Goal: Transaction & Acquisition: Purchase product/service

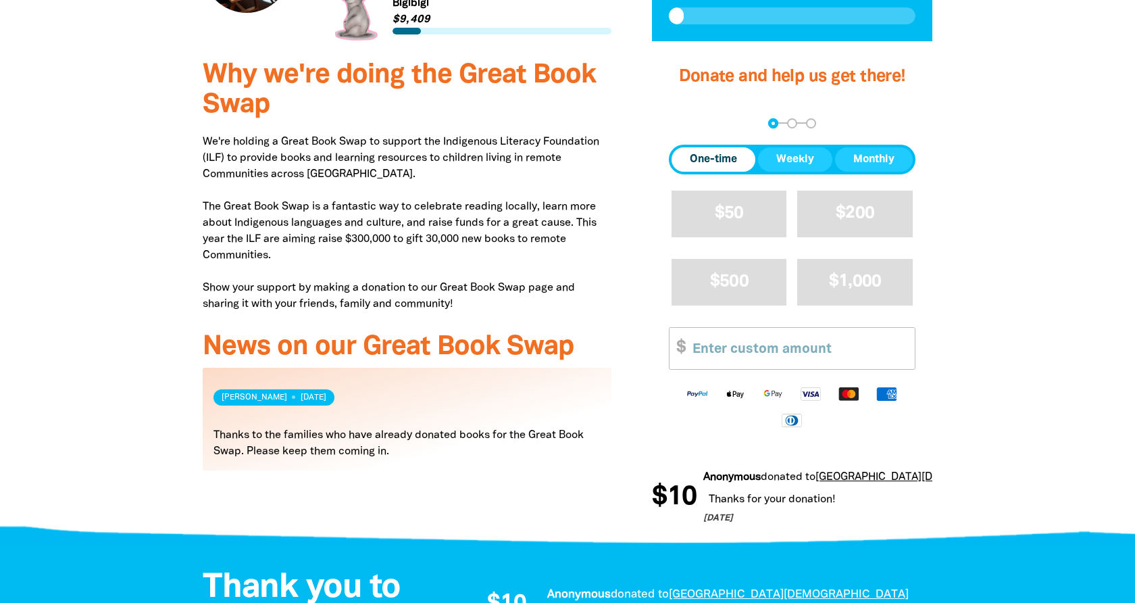
scroll to position [490, 0]
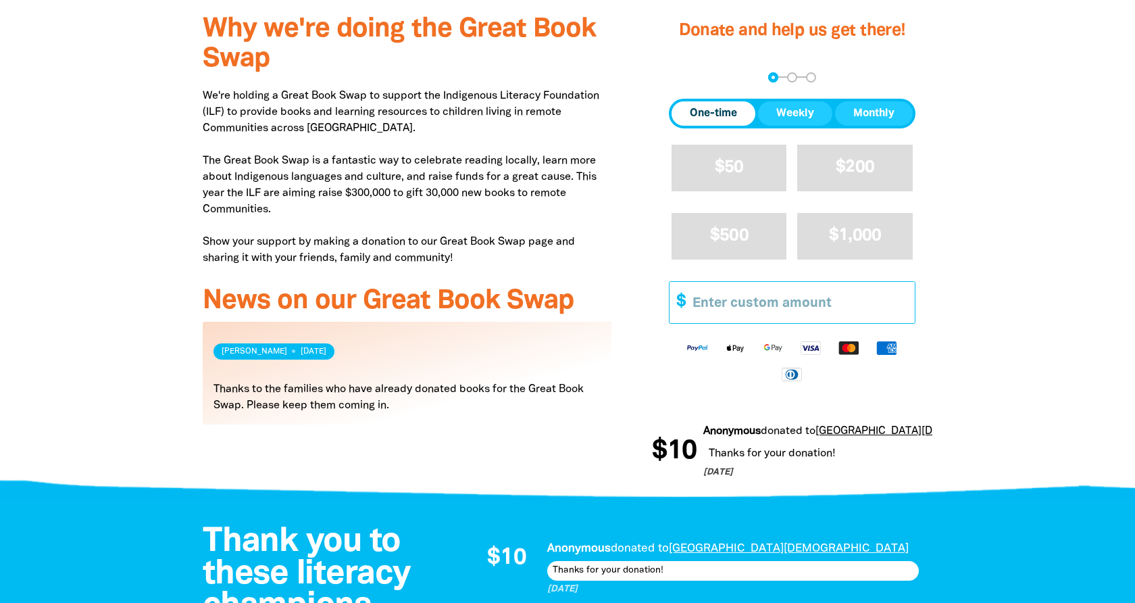
click at [826, 299] on input "Other Amount" at bounding box center [799, 302] width 232 height 41
click at [730, 305] on input "Other Amount" at bounding box center [799, 302] width 232 height 41
click at [1025, 309] on div at bounding box center [567, 247] width 1135 height 492
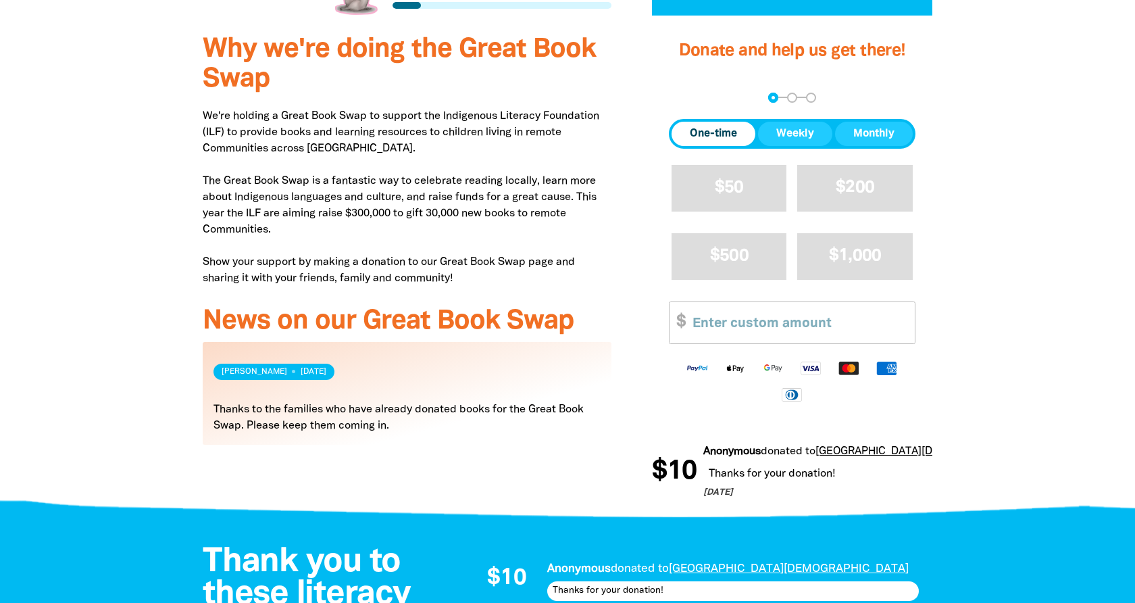
scroll to position [518, 0]
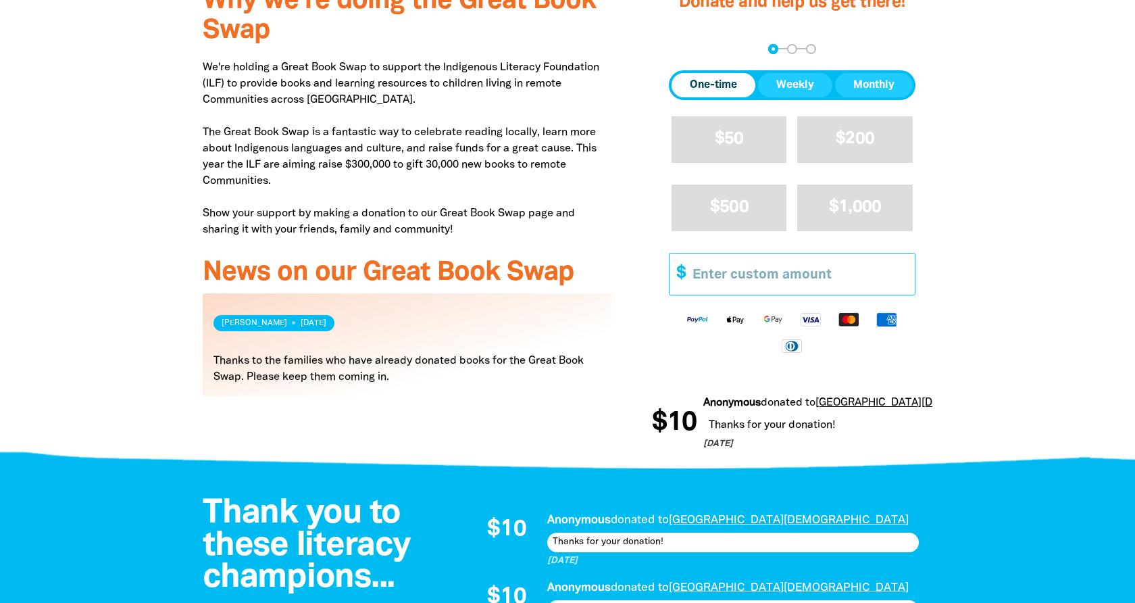
click at [730, 282] on input "Other Amount" at bounding box center [799, 273] width 232 height 41
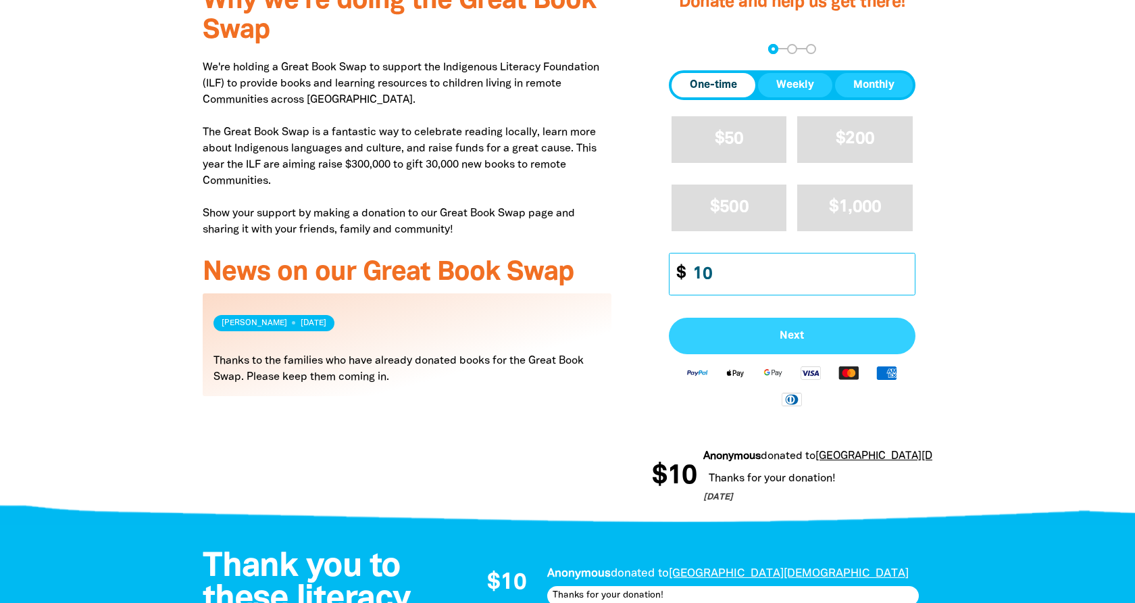
type input "10"
click at [786, 327] on button "Next" at bounding box center [792, 335] width 247 height 36
select select "AU"
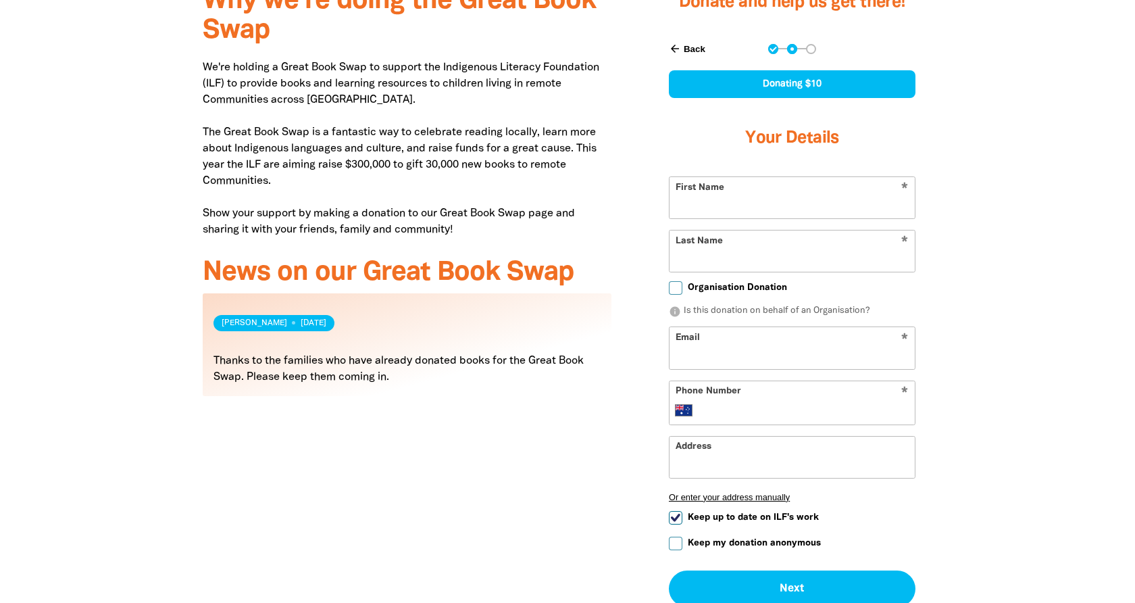
click at [761, 209] on input "First Name" at bounding box center [791, 197] width 245 height 41
type input "[PERSON_NAME]"
click at [726, 252] on input "Last Name" at bounding box center [791, 250] width 245 height 41
type input "[PERSON_NAME]"
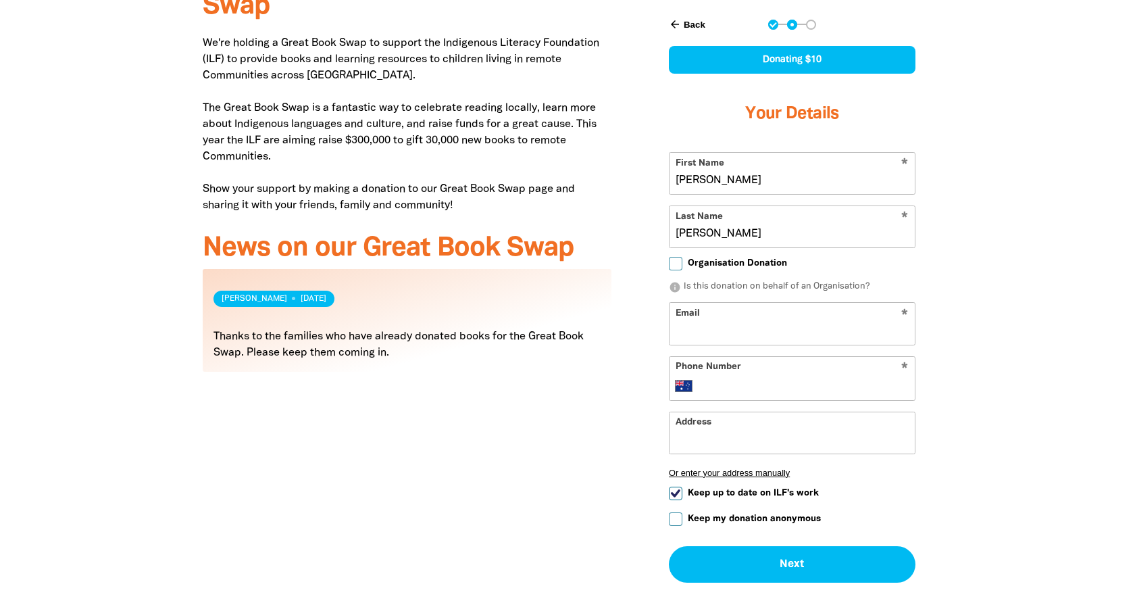
scroll to position [559, 0]
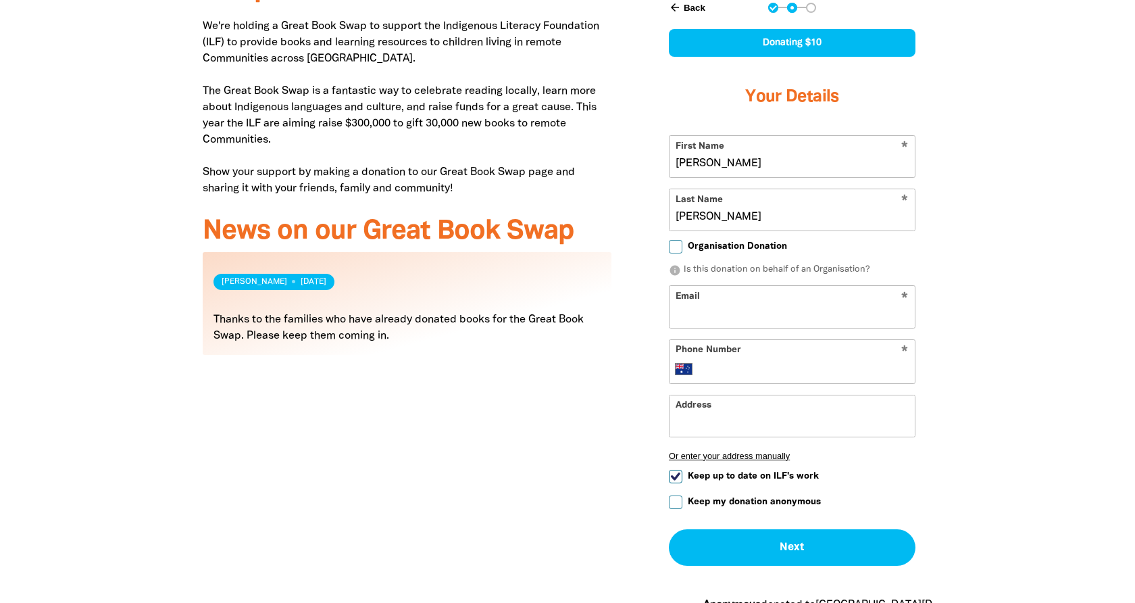
click at [781, 315] on input "Email" at bounding box center [791, 306] width 245 height 41
type input "[EMAIL_ADDRESS][DOMAIN_NAME]"
click at [771, 363] on input "Phone Number" at bounding box center [806, 369] width 207 height 16
type input "0418 164 578"
click at [769, 419] on input "Address" at bounding box center [791, 415] width 245 height 41
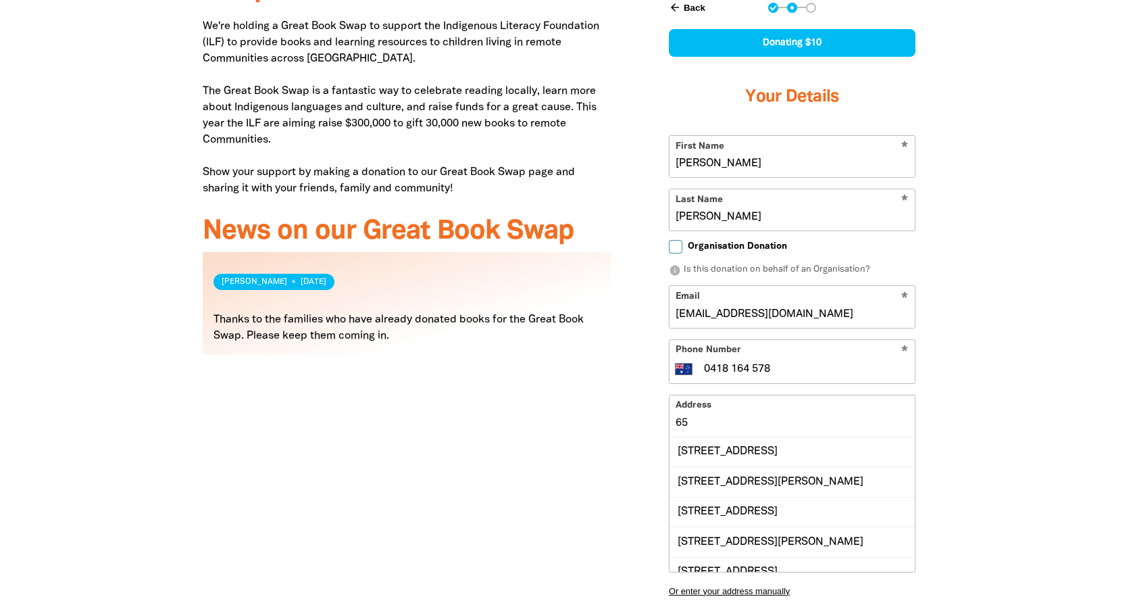
type input "6"
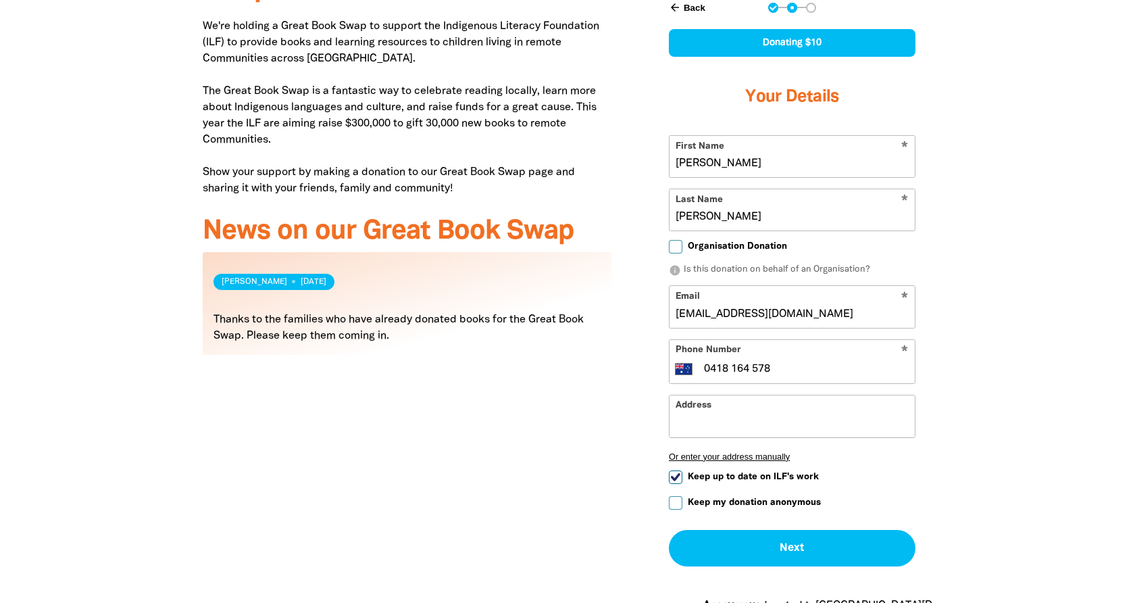
click at [558, 415] on div "Why we're doing the Great Book Swap We're holding a Great Book Swap to support …" at bounding box center [406, 300] width 449 height 736
click at [1000, 503] on div at bounding box center [567, 299] width 1135 height 735
click at [677, 474] on input "Keep up to date on ILF's work" at bounding box center [676, 476] width 14 height 14
checkbox input "false"
click at [679, 501] on input "Keep my donation anonymous" at bounding box center [676, 502] width 14 height 14
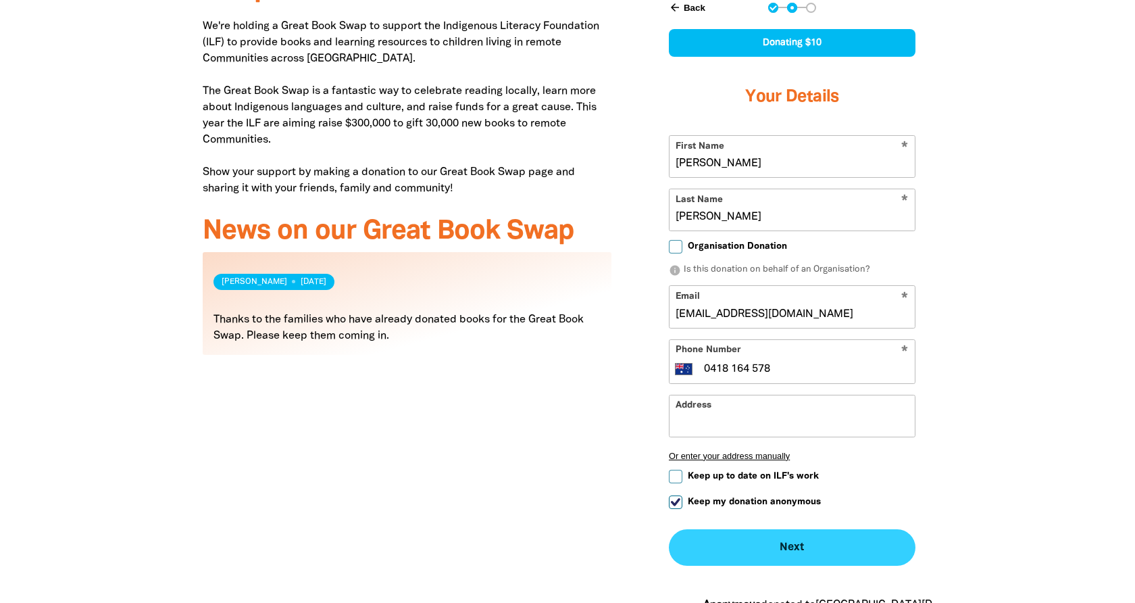
click at [827, 542] on button "Next chevron_right" at bounding box center [792, 547] width 247 height 36
checkbox input "false"
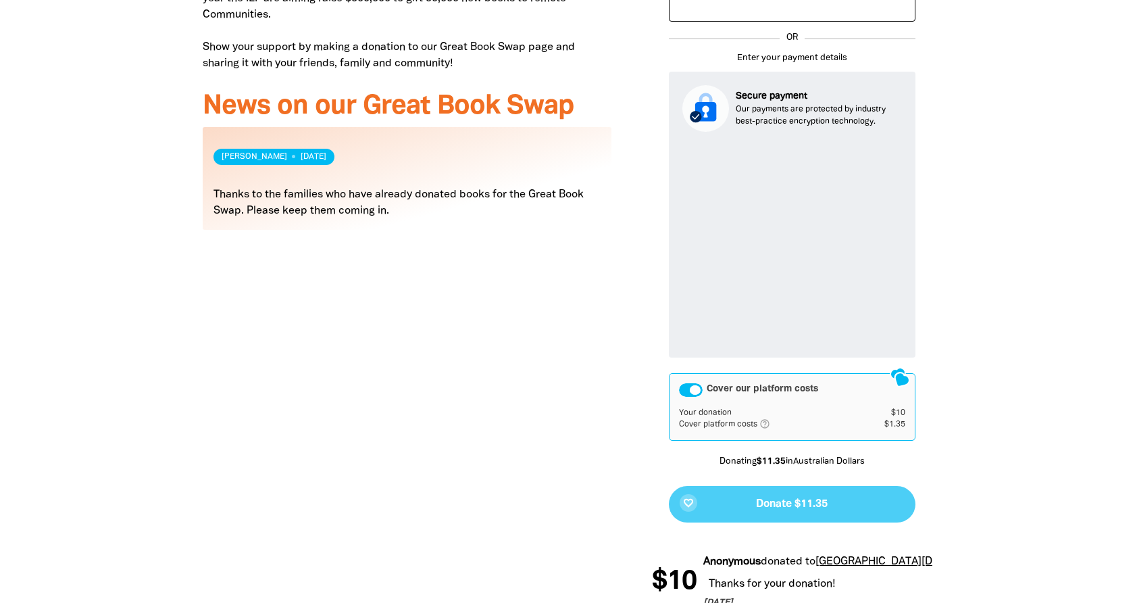
scroll to position [687, 0]
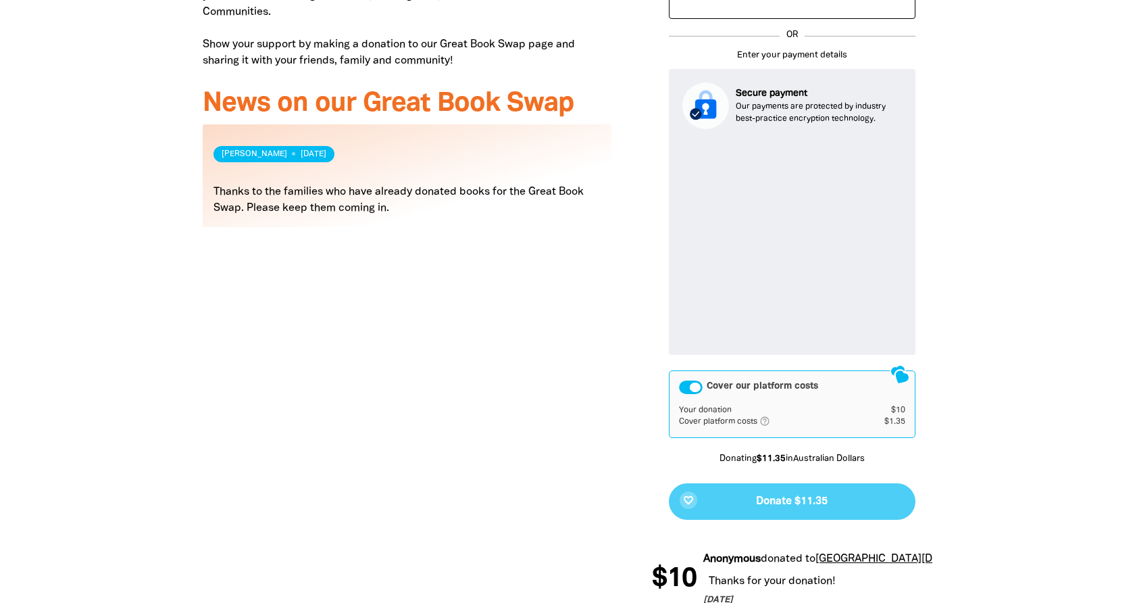
click at [685, 392] on div "Cover our platform costs" at bounding box center [691, 387] width 24 height 14
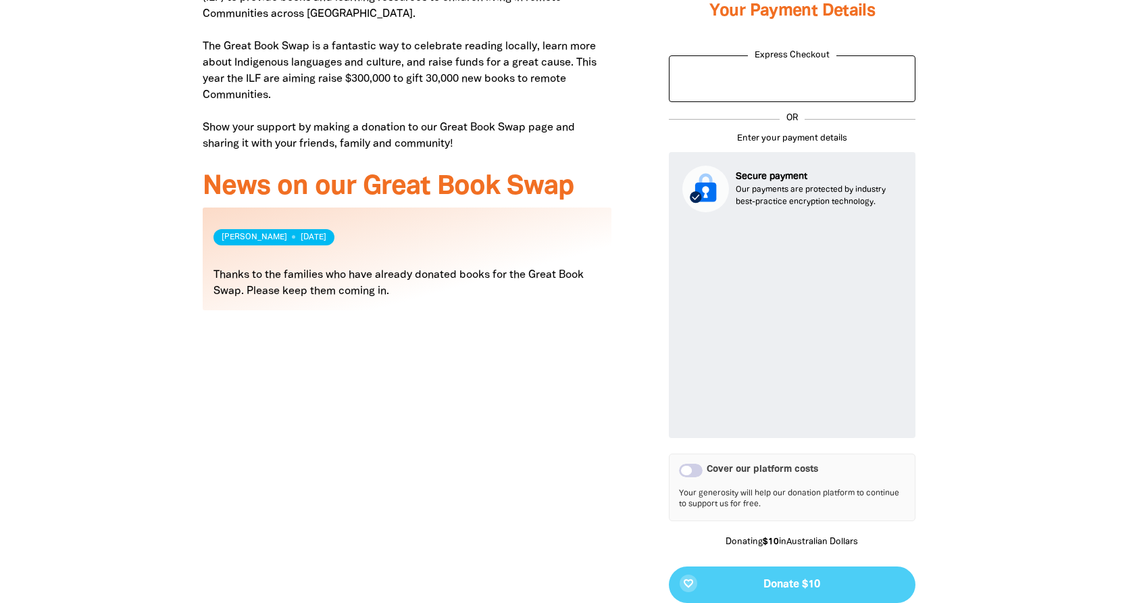
scroll to position [605, 0]
click at [691, 468] on div "Cover our platform costs" at bounding box center [691, 470] width 24 height 14
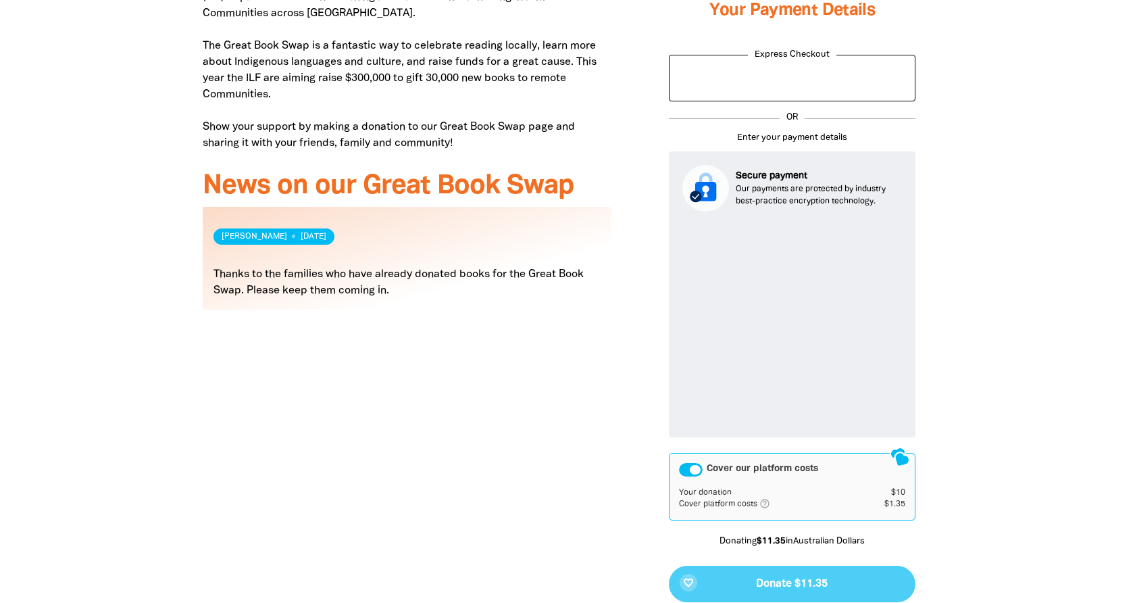
click at [767, 503] on icon "help_outlined" at bounding box center [770, 503] width 22 height 11
click at [690, 471] on div "Cover our platform costs" at bounding box center [691, 470] width 24 height 14
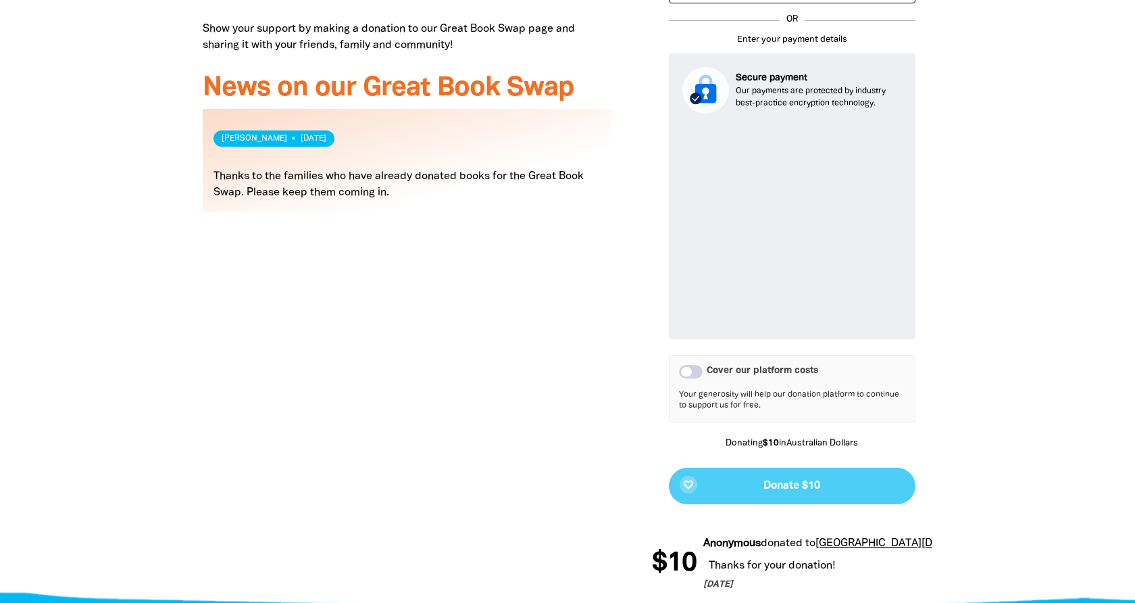
scroll to position [702, 0]
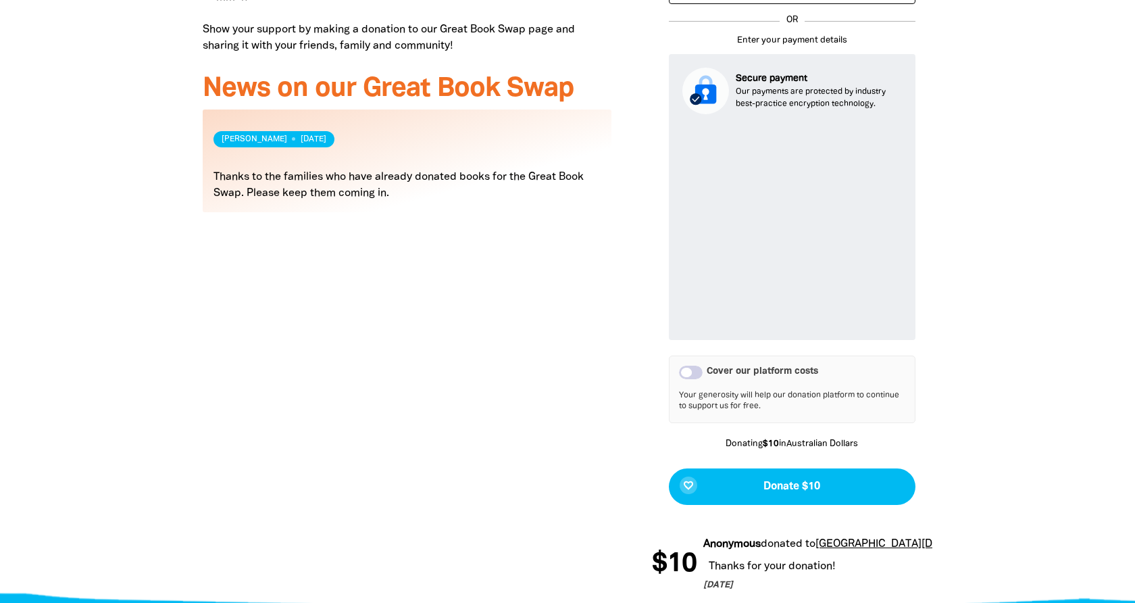
click at [945, 330] on div "Donate and help us get there! arrow_back Back Step 1 Step 2 Step 3 Your Payment…" at bounding box center [792, 197] width 321 height 817
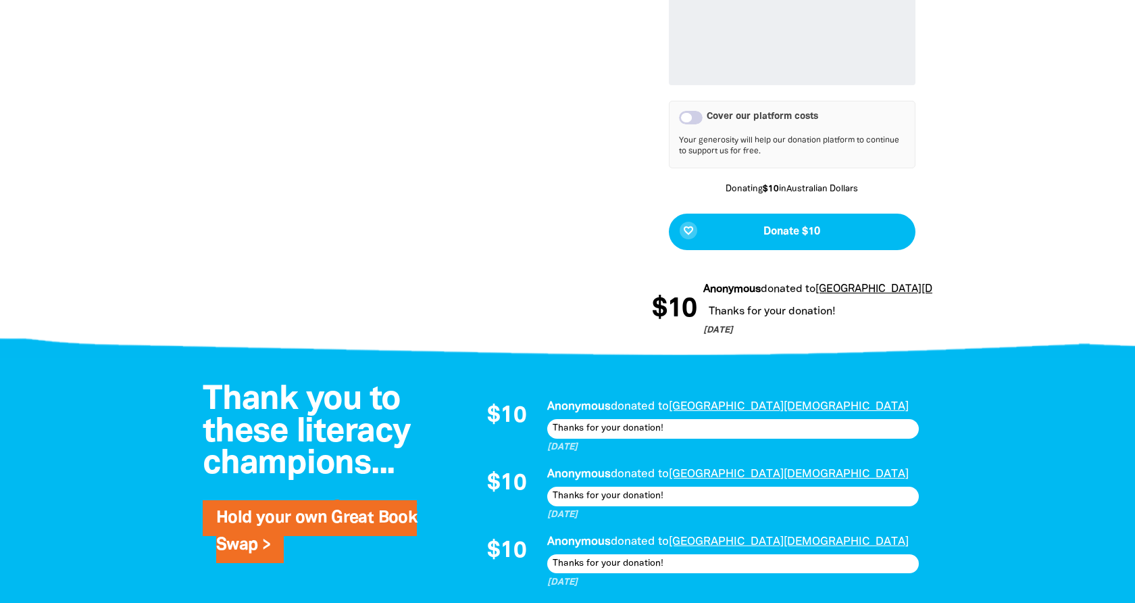
scroll to position [983, 0]
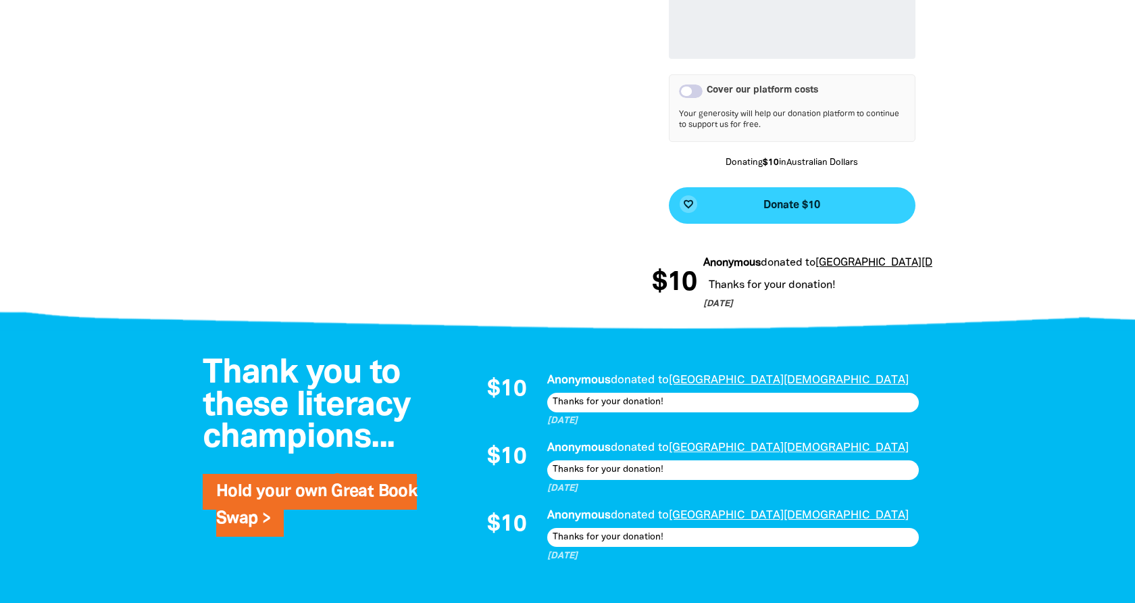
click at [839, 200] on button "favorite_border Donate $10" at bounding box center [792, 205] width 247 height 36
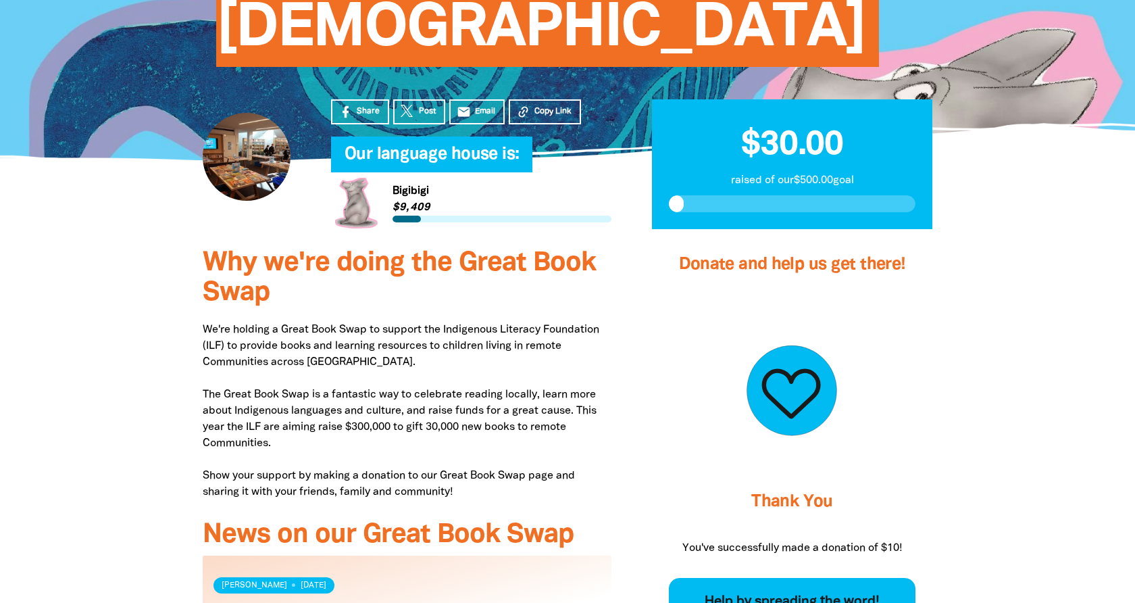
scroll to position [253, 0]
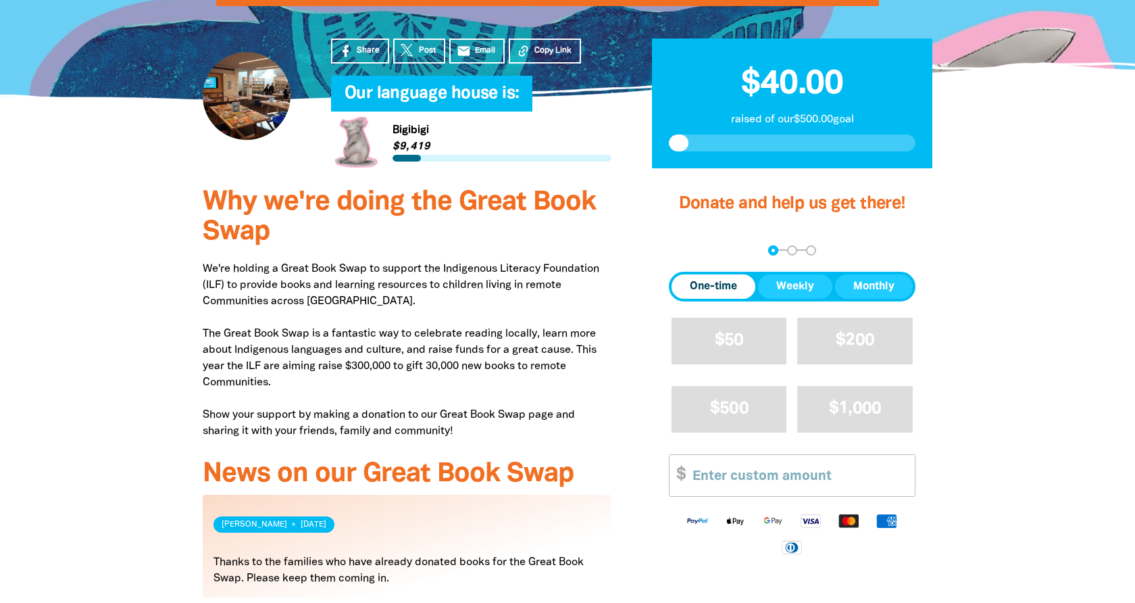
scroll to position [299, 0]
